Goal: Task Accomplishment & Management: Manage account settings

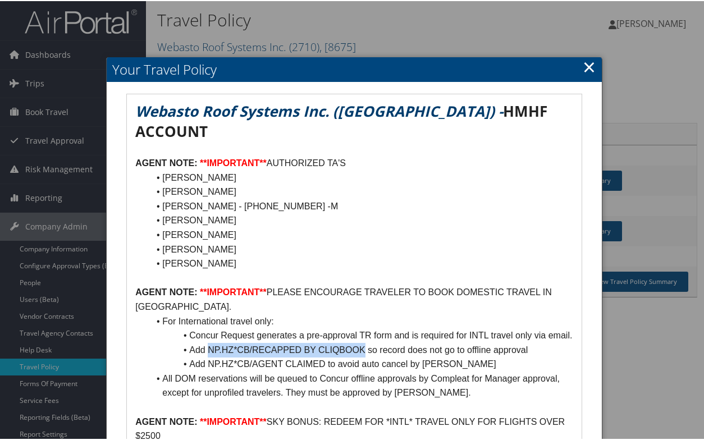
drag, startPoint x: 207, startPoint y: 341, endPoint x: 363, endPoint y: 344, distance: 156.6
click at [363, 344] on li "Add NP.HZ*CB/RECAPPED BY CLIQBOOK so record does not go to offline approval" at bounding box center [361, 349] width 424 height 15
copy li "NP.HZ*CB/RECAPPED BY CLIQBOOK"
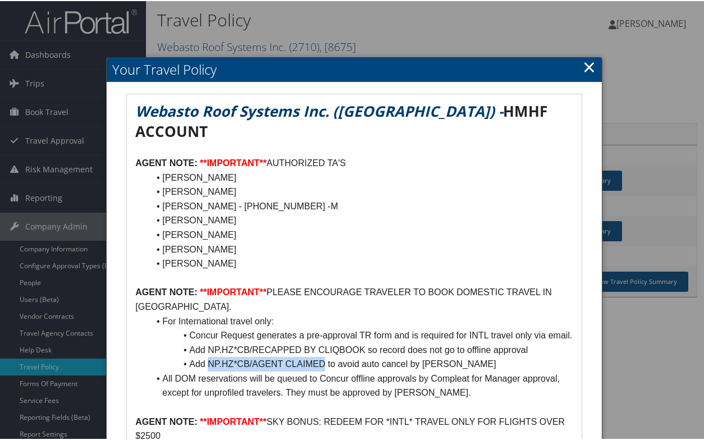
drag, startPoint x: 207, startPoint y: 355, endPoint x: 324, endPoint y: 356, distance: 117.3
click at [324, 356] on li "Add NP.HZ*CB/AGENT CLAIMED to avoid auto cancel by [PERSON_NAME]" at bounding box center [361, 363] width 424 height 15
copy li "NP.HZ*CB/AGENT CLAIMED"
